Goal: Find specific page/section

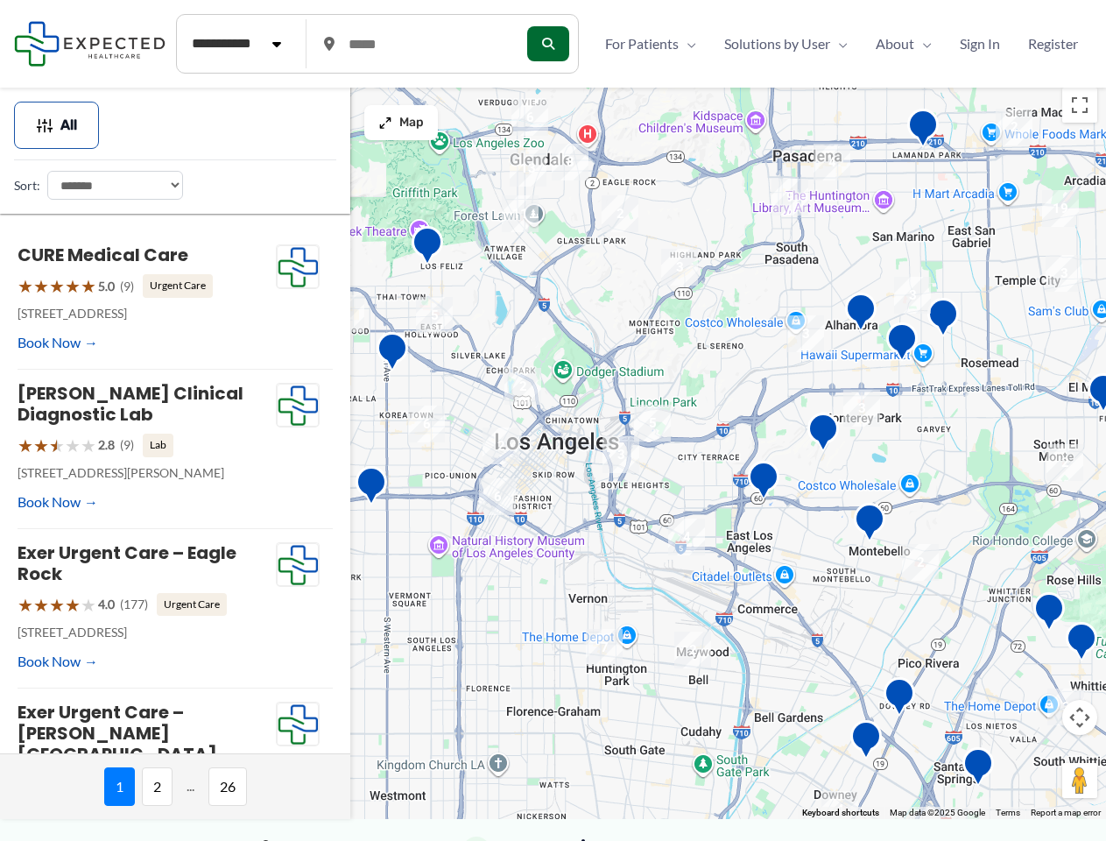
click at [552, 460] on div at bounding box center [553, 449] width 1106 height 740
click at [552, 448] on div at bounding box center [553, 449] width 1106 height 740
click at [528, 168] on img "13" at bounding box center [528, 168] width 37 height 37
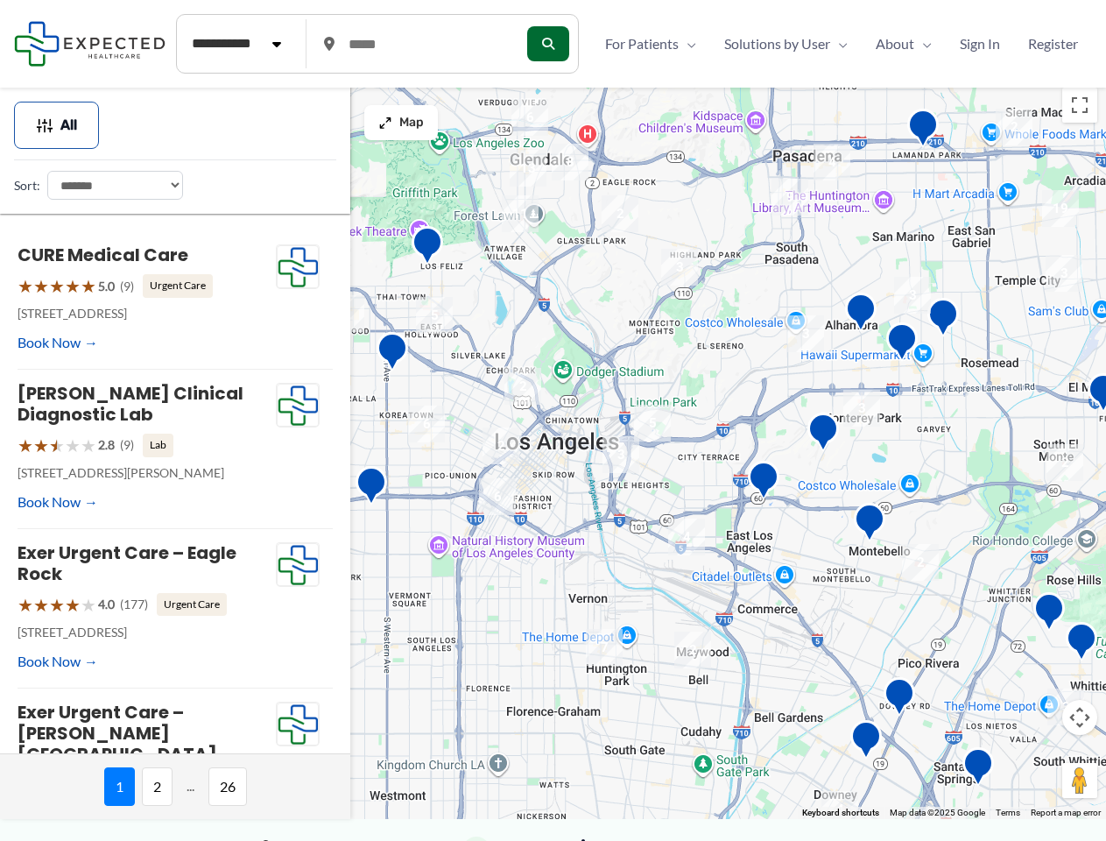
click at [530, 117] on img "6" at bounding box center [529, 117] width 37 height 37
click at [570, 162] on div at bounding box center [553, 449] width 1106 height 740
